Goal: Transaction & Acquisition: Purchase product/service

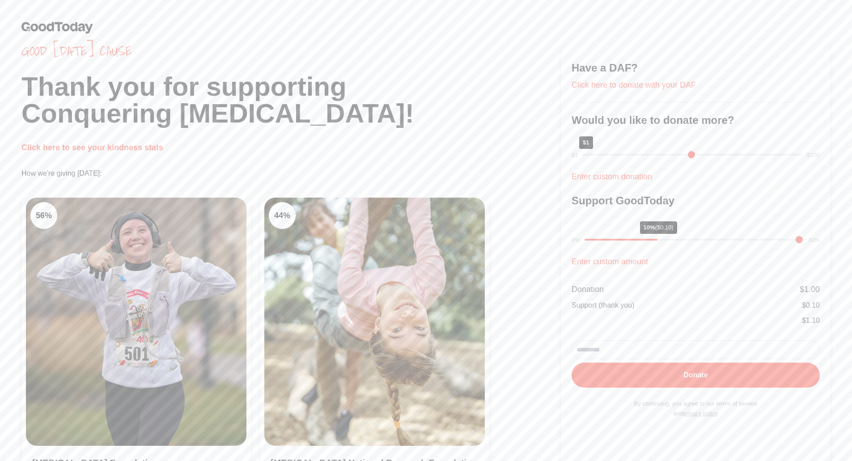
drag, startPoint x: 646, startPoint y: 156, endPoint x: 587, endPoint y: 154, distance: 59.1
click at [587, 154] on input "range" at bounding box center [692, 155] width 220 height 2
drag, startPoint x: 627, startPoint y: 154, endPoint x: 624, endPoint y: 146, distance: 8.2
type input "**"
click at [624, 154] on input "range" at bounding box center [692, 155] width 220 height 2
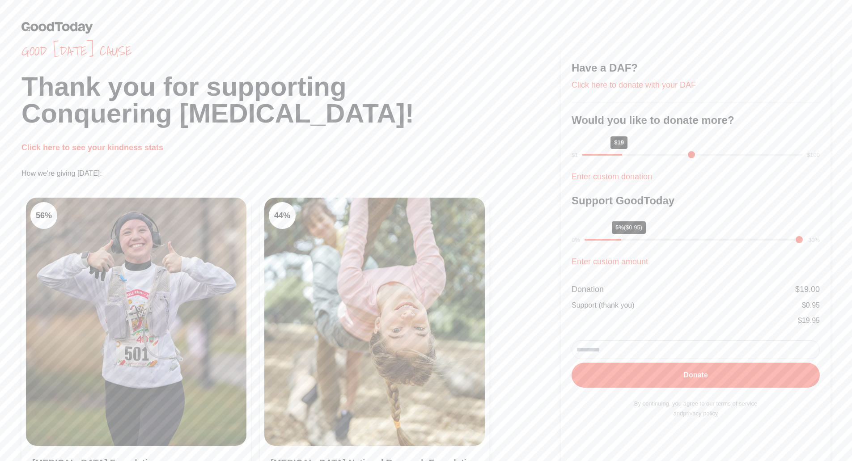
type input "**"
drag, startPoint x: 675, startPoint y: 238, endPoint x: 651, endPoint y: 239, distance: 24.2
click at [651, 239] on input "range" at bounding box center [693, 240] width 219 height 2
drag, startPoint x: 626, startPoint y: 154, endPoint x: 633, endPoint y: 158, distance: 8.0
click at [633, 156] on input "range" at bounding box center [692, 155] width 220 height 2
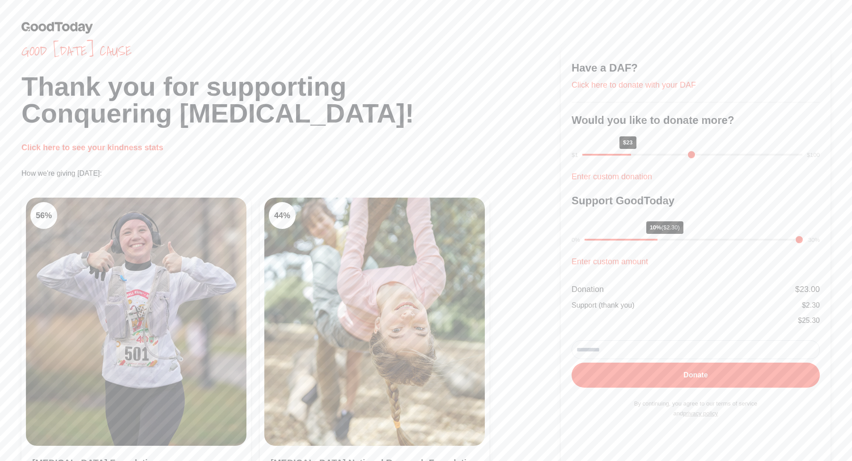
click at [495, 148] on p "Click here to see your kindness stats" at bounding box center [290, 147] width 539 height 13
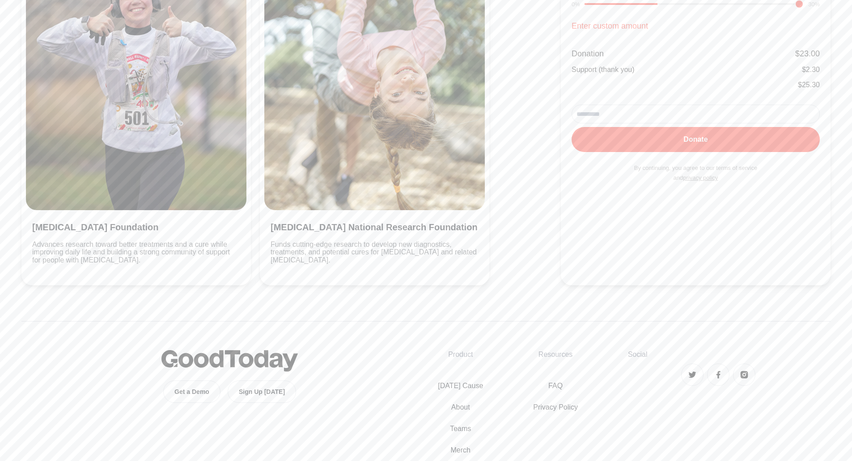
scroll to position [57, 0]
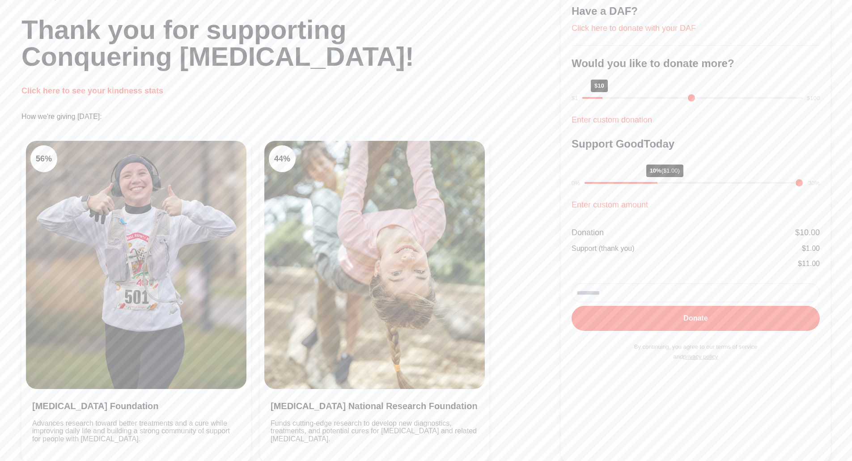
drag, startPoint x: 631, startPoint y: 101, endPoint x: 606, endPoint y: 102, distance: 25.6
type input "**"
click at [606, 99] on input "range" at bounding box center [692, 98] width 220 height 2
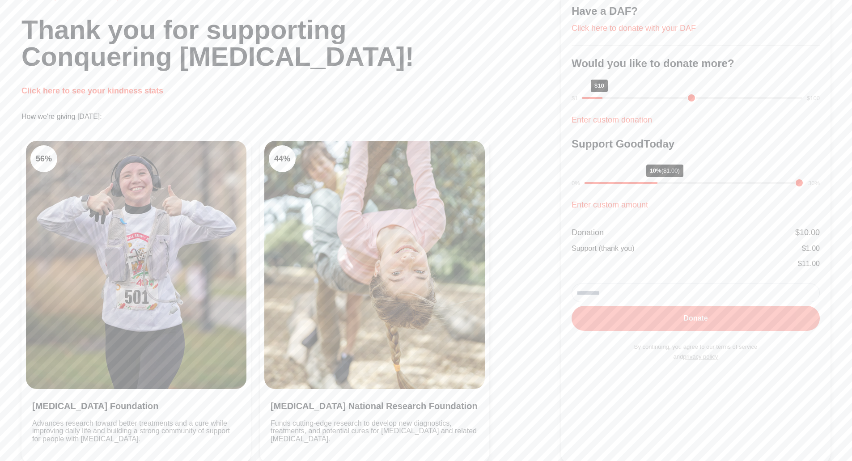
click at [669, 312] on button "Donate" at bounding box center [696, 318] width 248 height 25
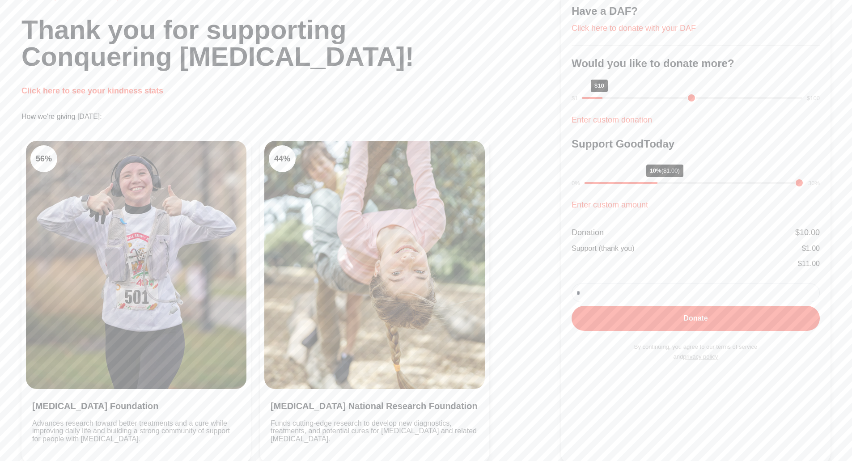
type input "**********"
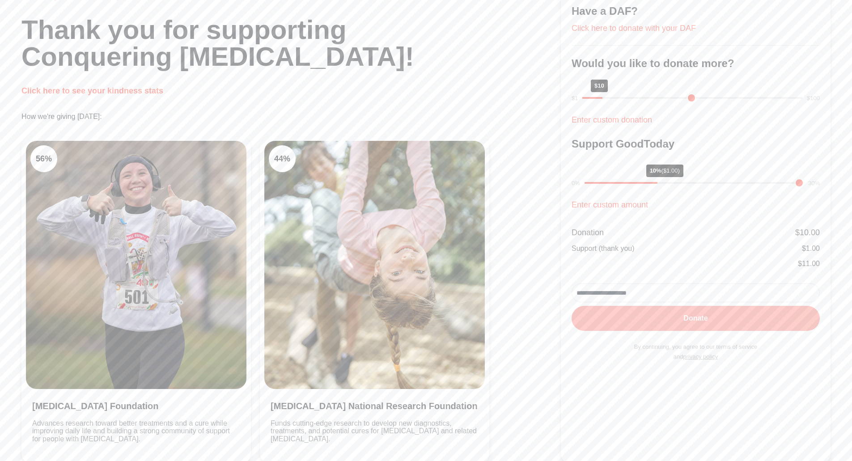
click at [592, 321] on button "Donate" at bounding box center [696, 318] width 248 height 25
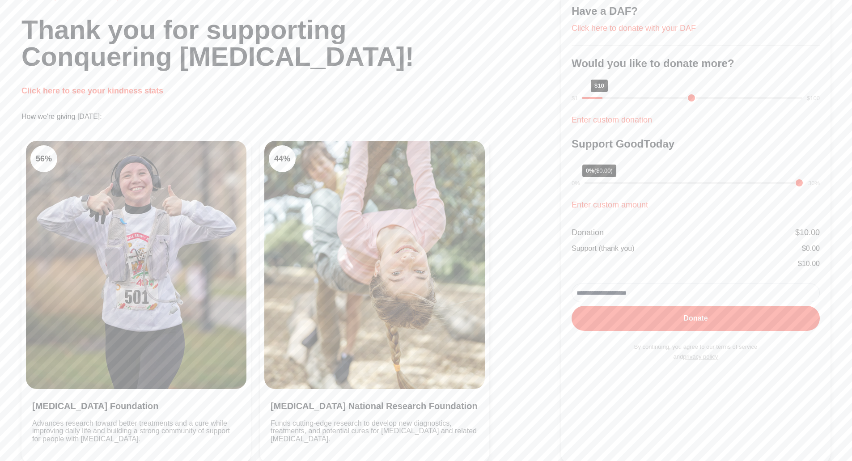
drag, startPoint x: 620, startPoint y: 180, endPoint x: 527, endPoint y: 180, distance: 92.6
type input "*"
click at [584, 182] on input "range" at bounding box center [693, 183] width 219 height 2
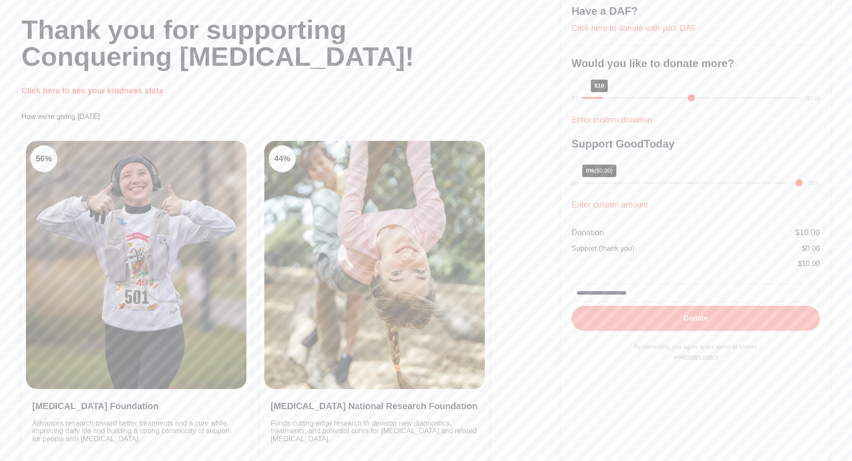
click at [647, 318] on button "Donate" at bounding box center [696, 318] width 248 height 25
